Goal: Information Seeking & Learning: Learn about a topic

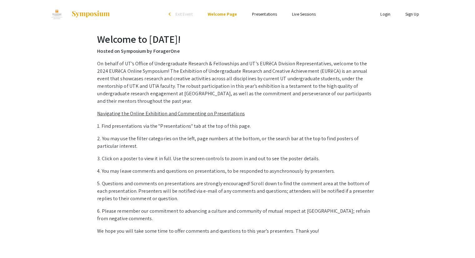
click at [152, 110] on u "Navigating the Online Exhibition and Commenting on Presentations" at bounding box center [170, 113] width 147 height 7
click at [171, 110] on u "Navigating the Online Exhibition and Commenting on Presentations" at bounding box center [170, 113] width 147 height 7
click at [257, 17] on link "Presentations" at bounding box center [264, 14] width 25 height 6
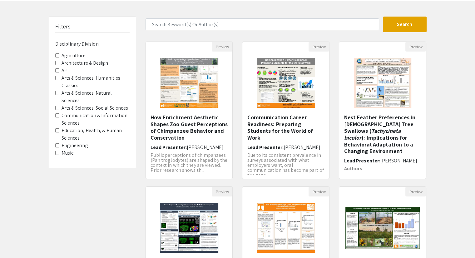
scroll to position [39, 0]
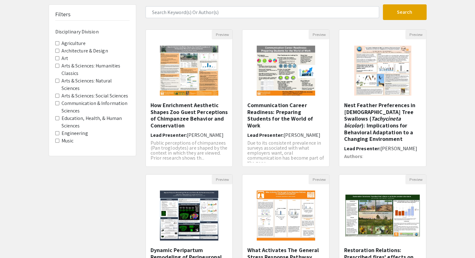
click at [64, 134] on label "Engineering" at bounding box center [75, 133] width 27 height 7
click at [59, 134] on Division-Engineering "Engineering" at bounding box center [57, 133] width 4 height 4
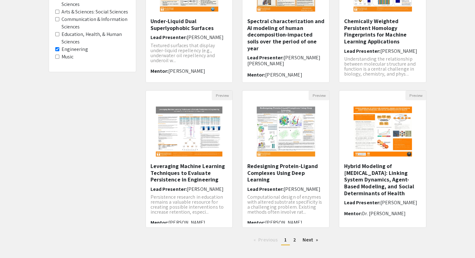
scroll to position [124, 0]
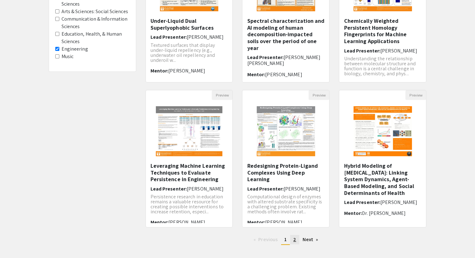
click at [295, 240] on span "2" at bounding box center [294, 239] width 3 height 7
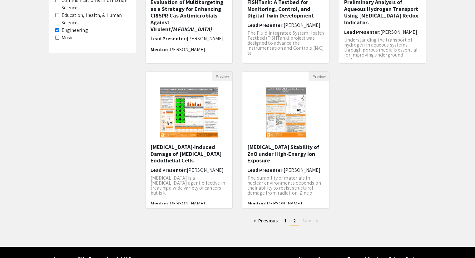
scroll to position [143, 0]
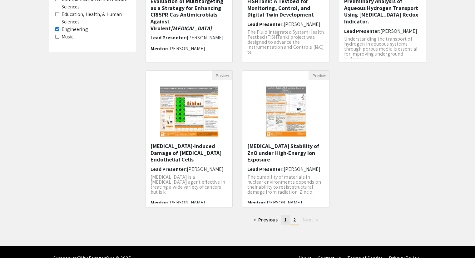
click at [284, 223] on link "page 1" at bounding box center [285, 219] width 9 height 9
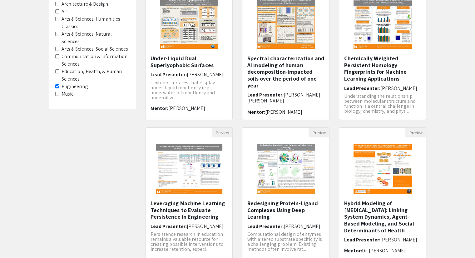
scroll to position [88, 0]
